Goal: Information Seeking & Learning: Learn about a topic

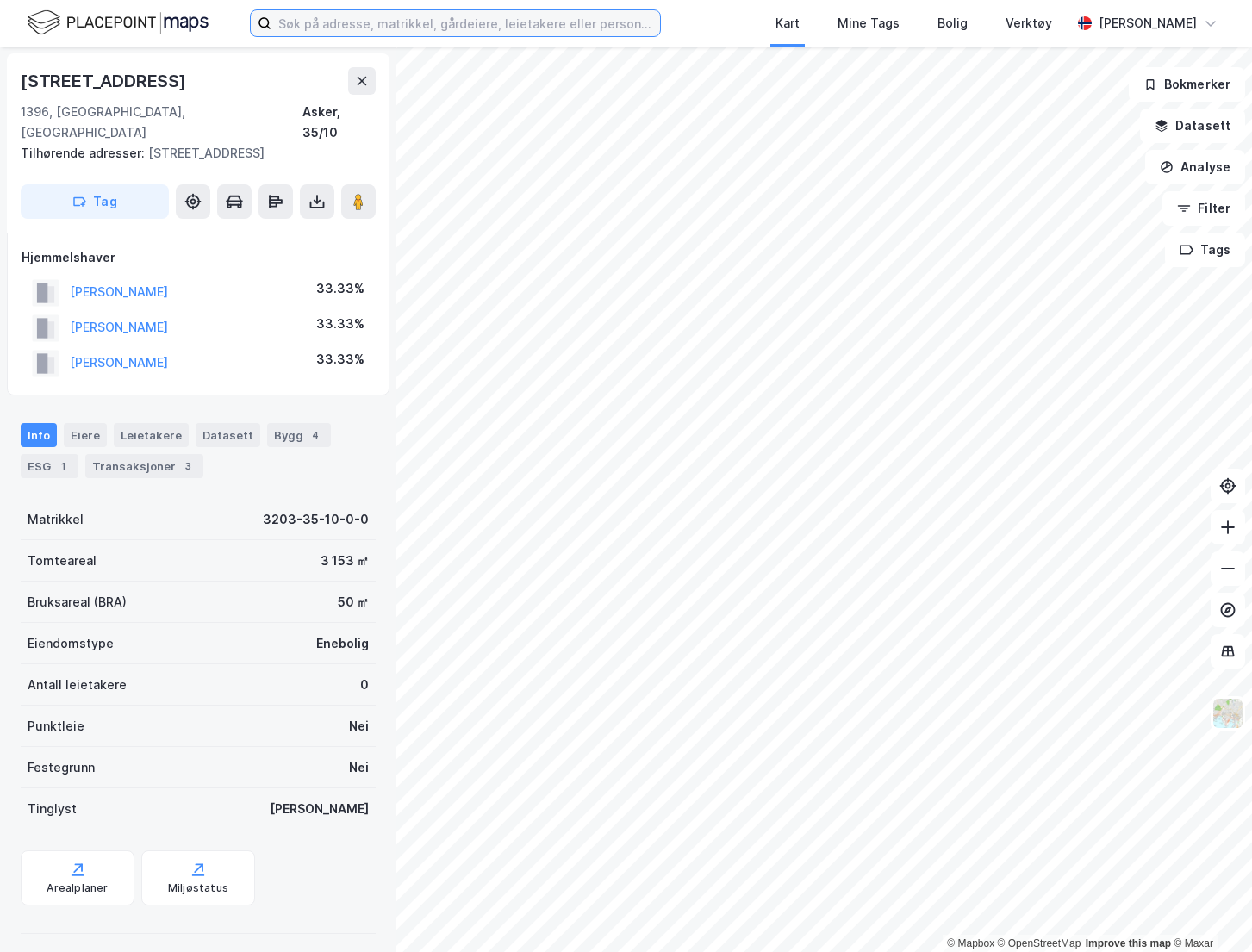
click at [322, 24] on input at bounding box center [465, 23] width 389 height 26
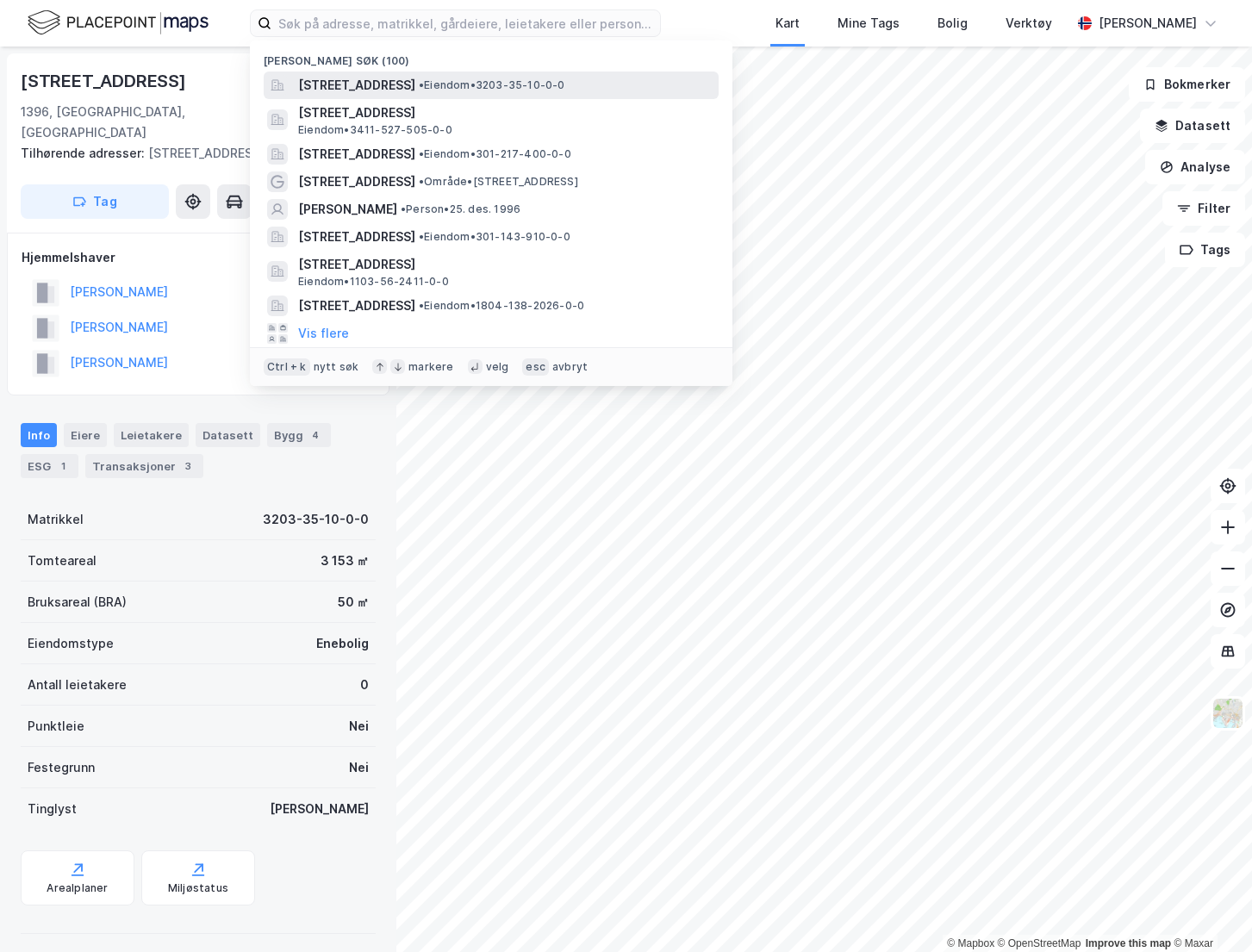
click at [381, 92] on span "[STREET_ADDRESS]" at bounding box center [356, 85] width 117 height 21
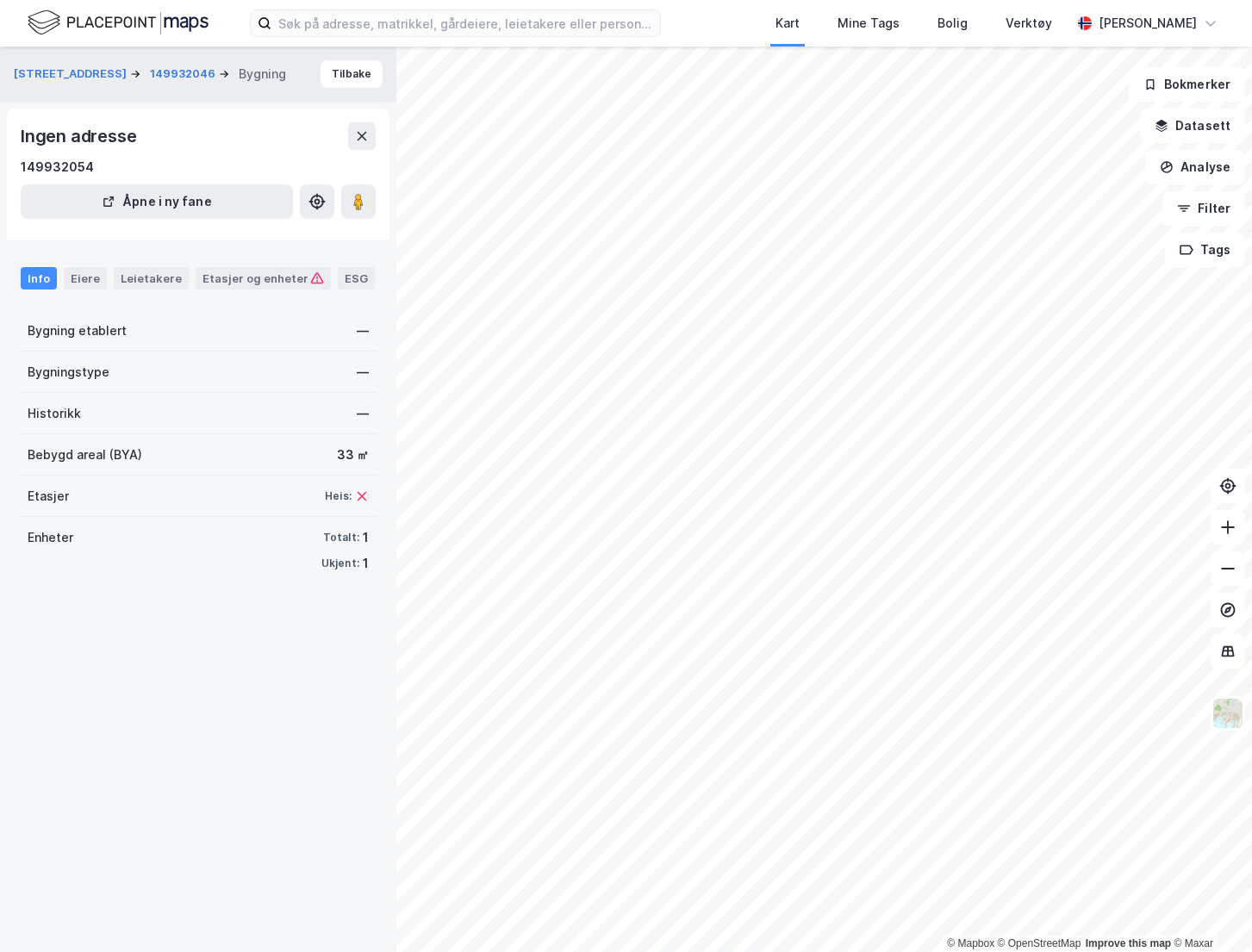
click at [293, 738] on div "[STREET_ADDRESS] 149932046 Bygning Tilbake Ingen adresse 149932054 Åpne i ny fa…" at bounding box center [198, 499] width 396 height 905
